Goal: Task Accomplishment & Management: Use online tool/utility

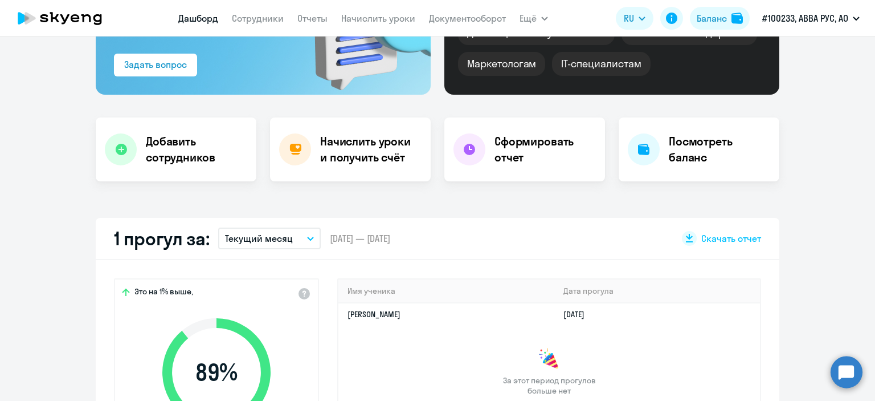
scroll to position [171, 0]
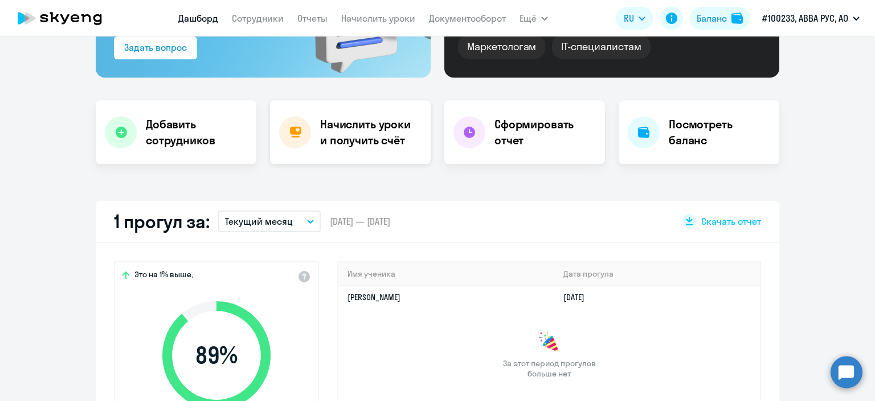
select select "30"
click at [395, 132] on h4 "Начислить уроки и получить счёт" at bounding box center [369, 132] width 99 height 32
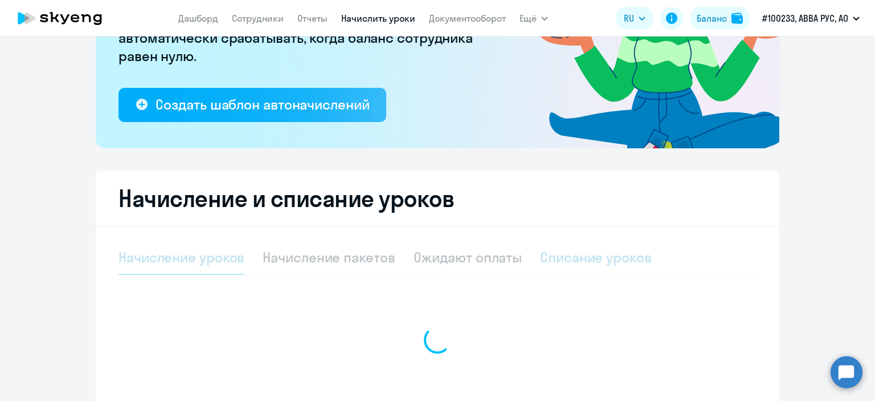
select select "10"
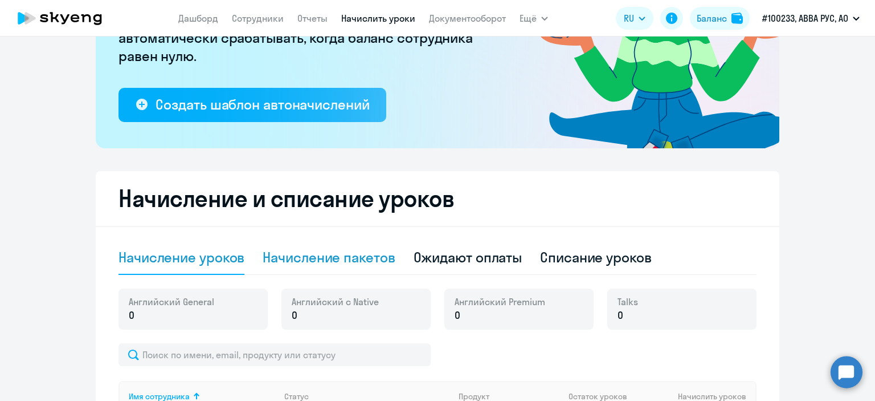
click at [362, 258] on div "Начисление пакетов" at bounding box center [329, 257] width 132 height 18
select select "10"
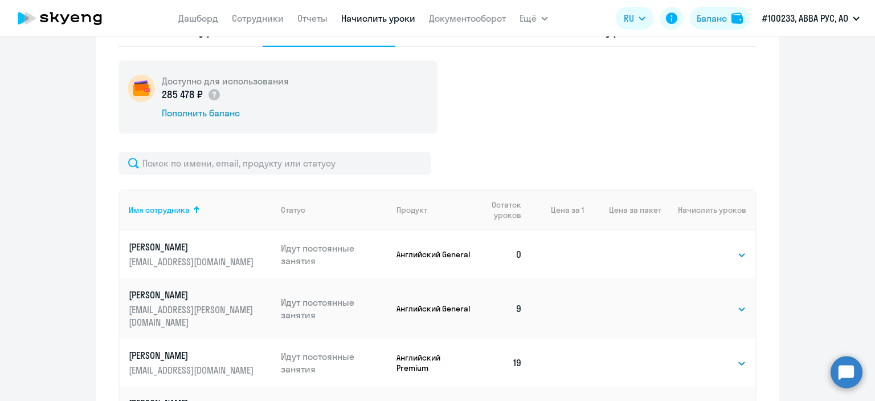
scroll to position [456, 0]
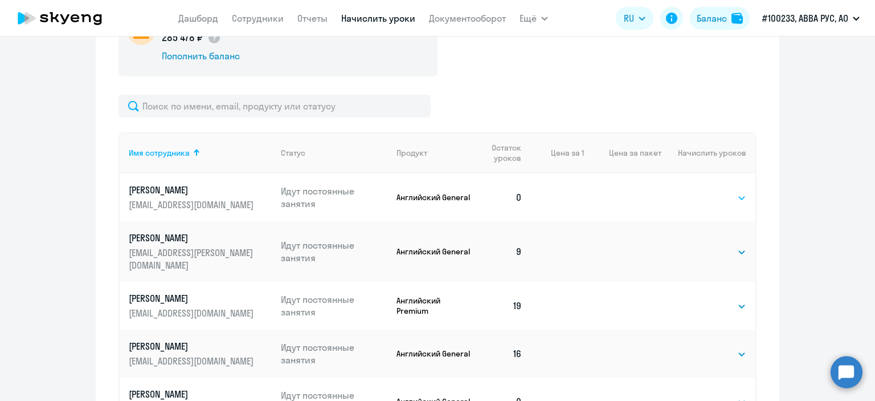
click at [711, 197] on select "Выбрать 4 8 16 32 64 96 128" at bounding box center [723, 198] width 47 height 14
select select "16"
click at [700, 191] on select "Выбрать 4 8 16 32 64 96 128" at bounding box center [723, 198] width 47 height 14
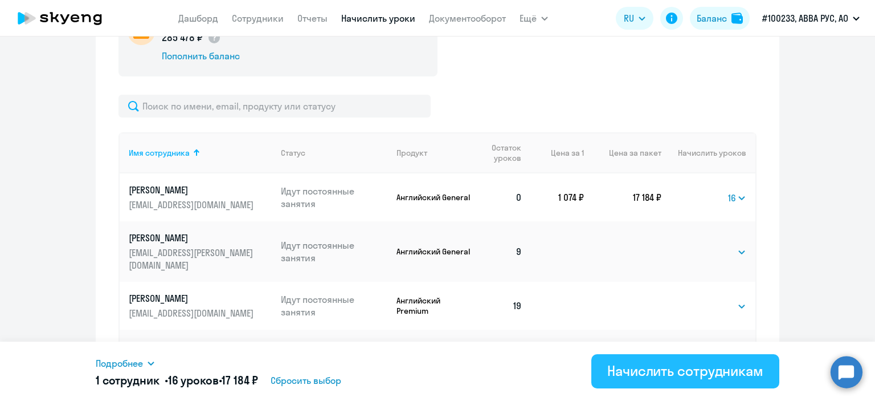
click at [654, 371] on div "Начислить сотрудникам" at bounding box center [685, 370] width 156 height 18
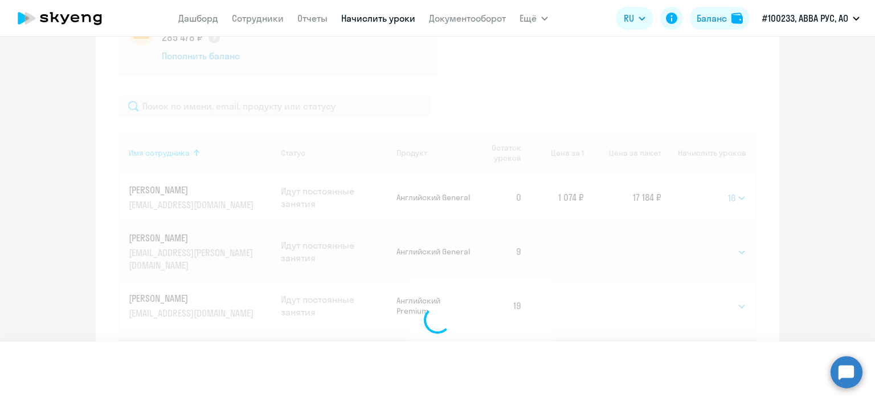
select select
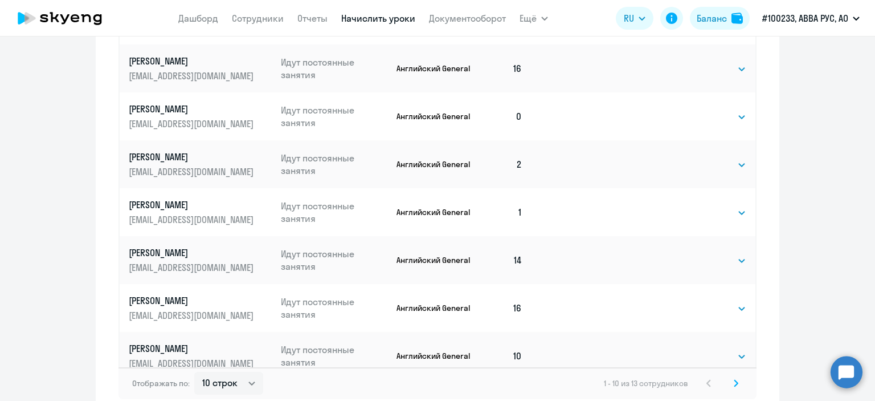
scroll to position [798, 0]
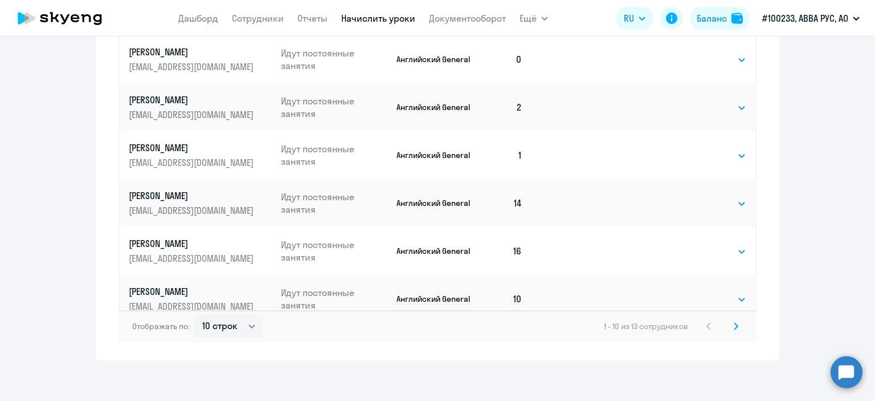
click at [734, 328] on icon at bounding box center [735, 325] width 3 height 6
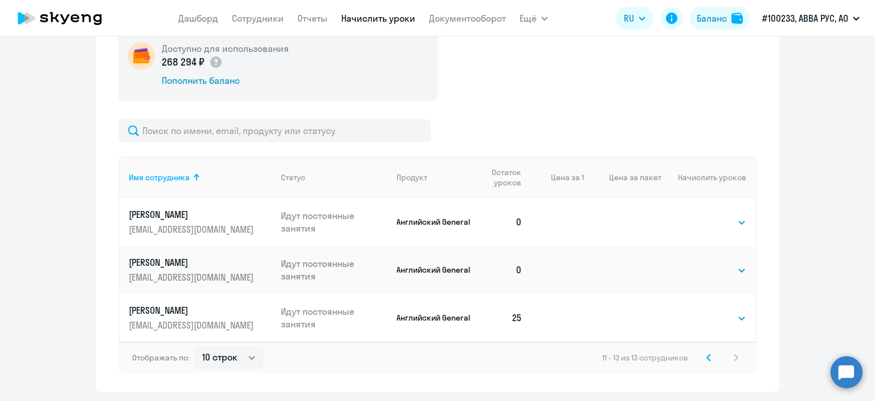
scroll to position [433, 0]
click at [706, 355] on icon at bounding box center [708, 356] width 5 height 8
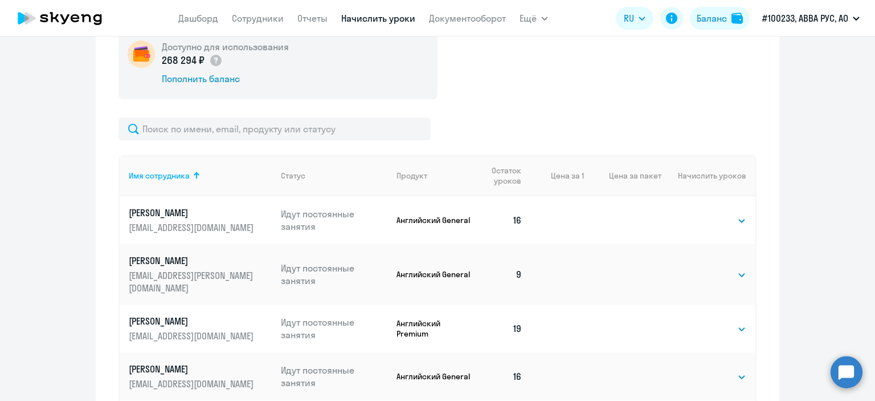
scroll to position [490, 0]
